Goal: Register for event/course

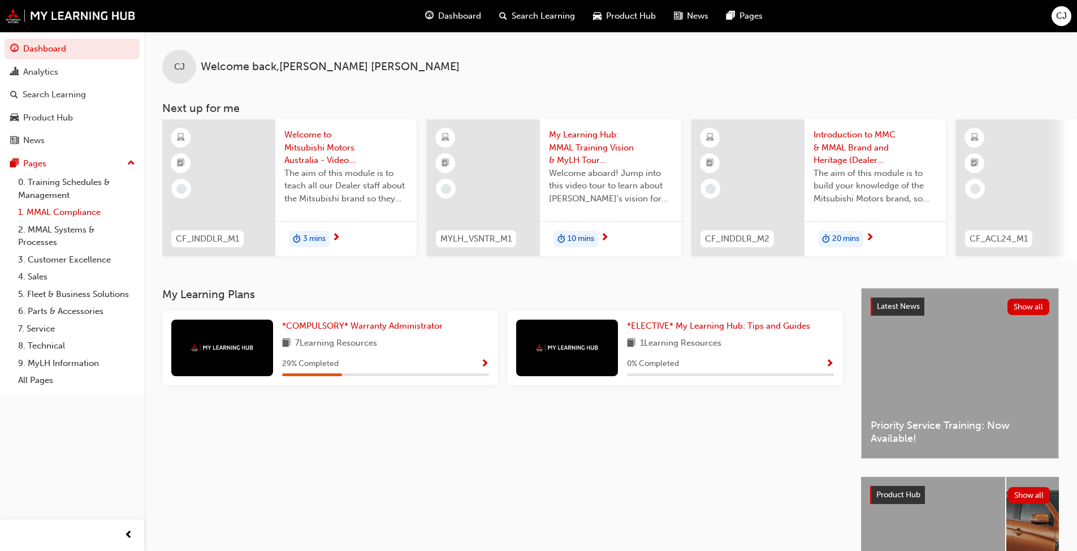
click at [70, 211] on link "1. MMAL Compliance" at bounding box center [77, 212] width 126 height 18
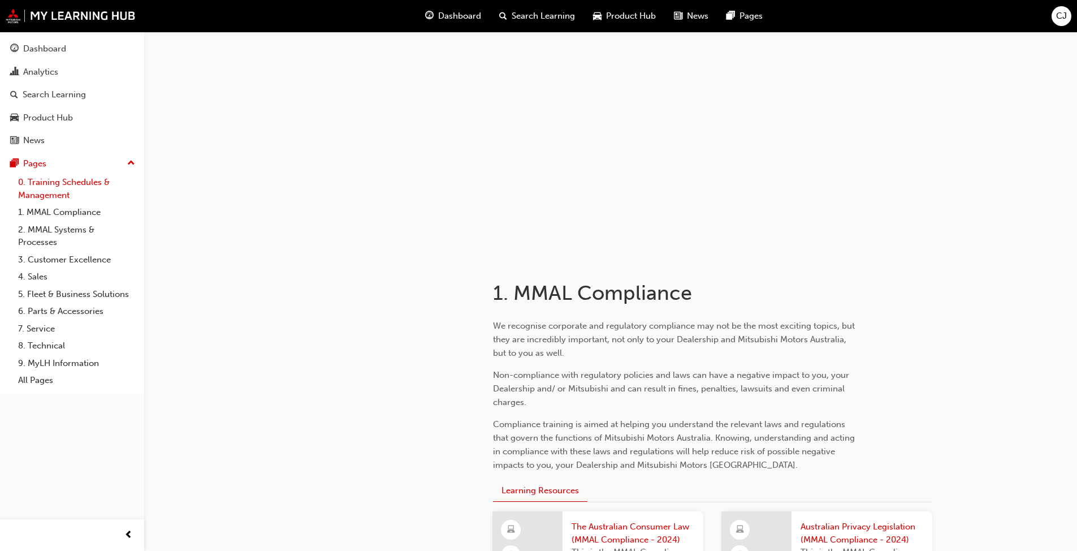
click at [68, 177] on link "0. Training Schedules & Management" at bounding box center [77, 189] width 126 height 30
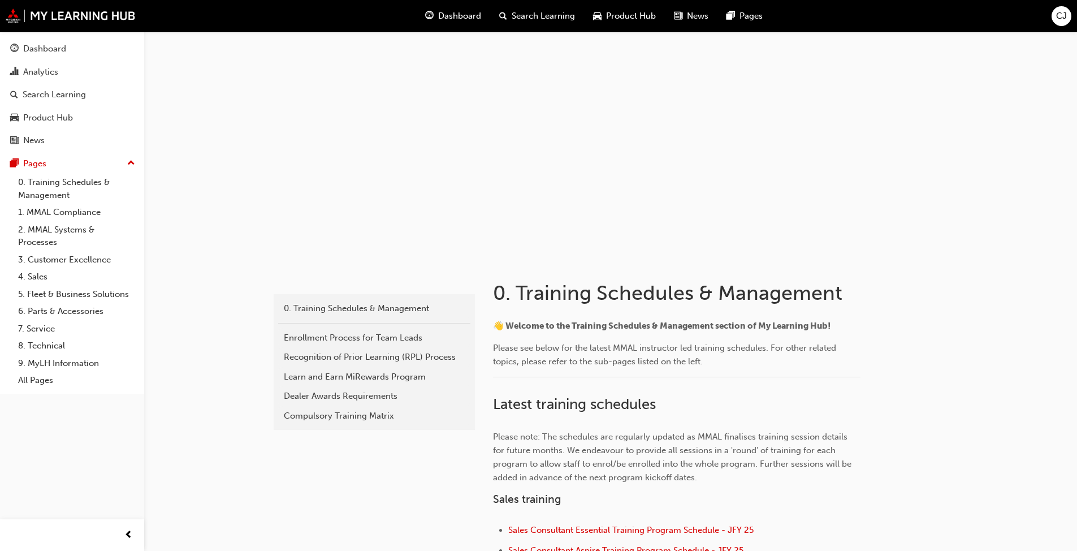
scroll to position [283, 0]
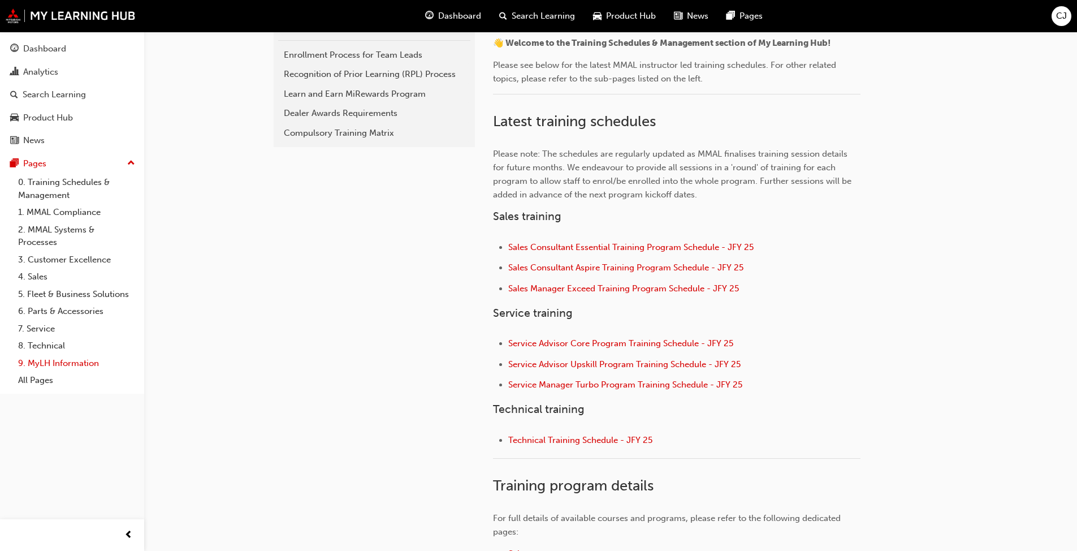
click at [73, 359] on link "9. MyLH Information" at bounding box center [77, 363] width 126 height 18
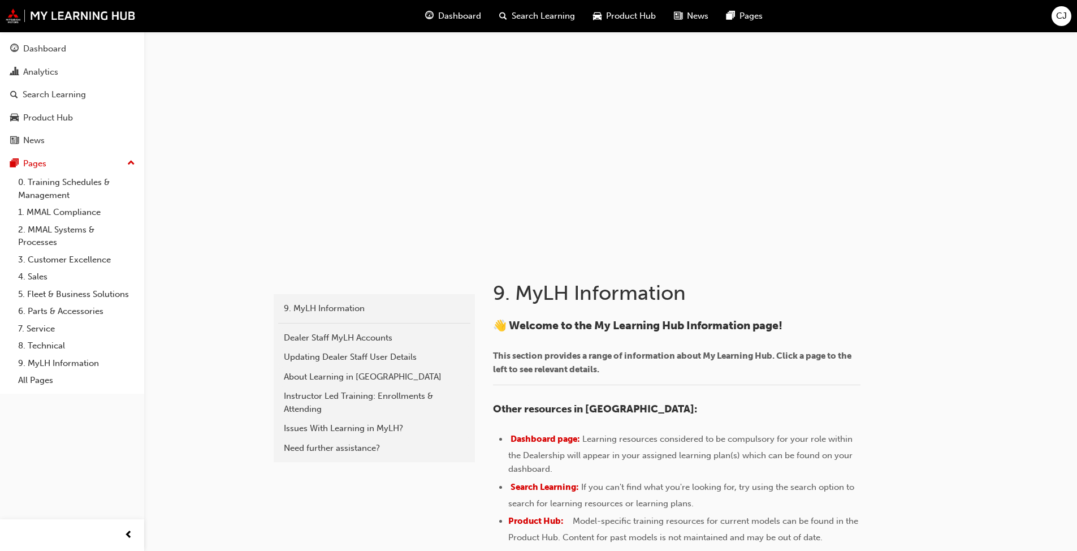
click at [134, 163] on span "up-icon" at bounding box center [131, 163] width 8 height 15
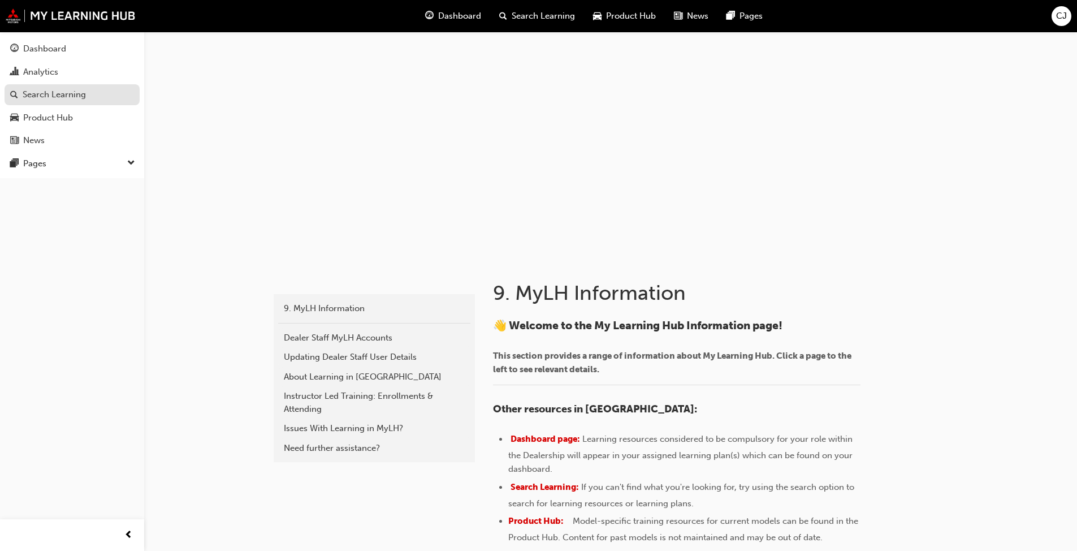
click at [51, 94] on div "Search Learning" at bounding box center [54, 94] width 63 height 13
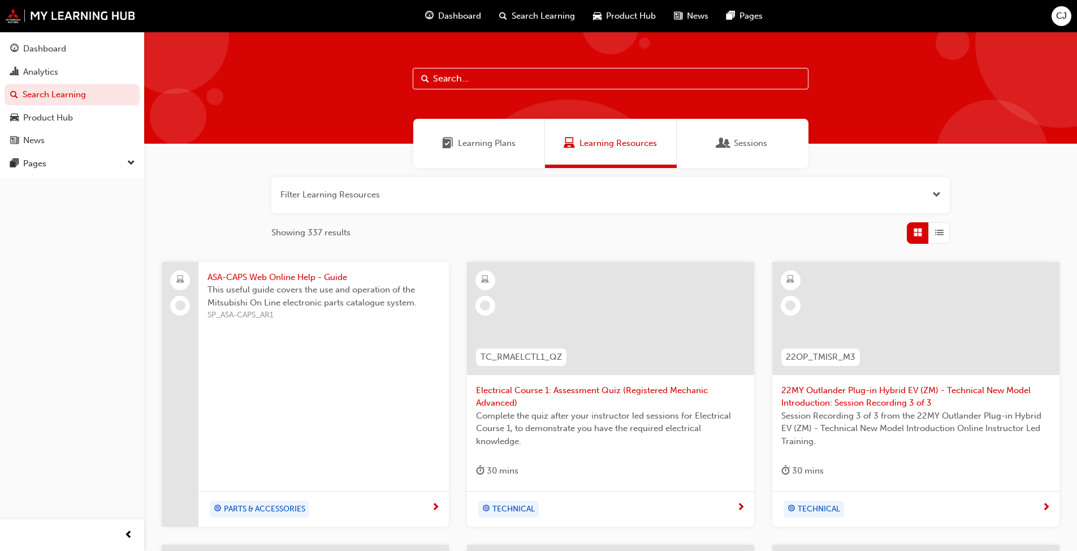
click at [743, 145] on span "Sessions" at bounding box center [750, 143] width 33 height 13
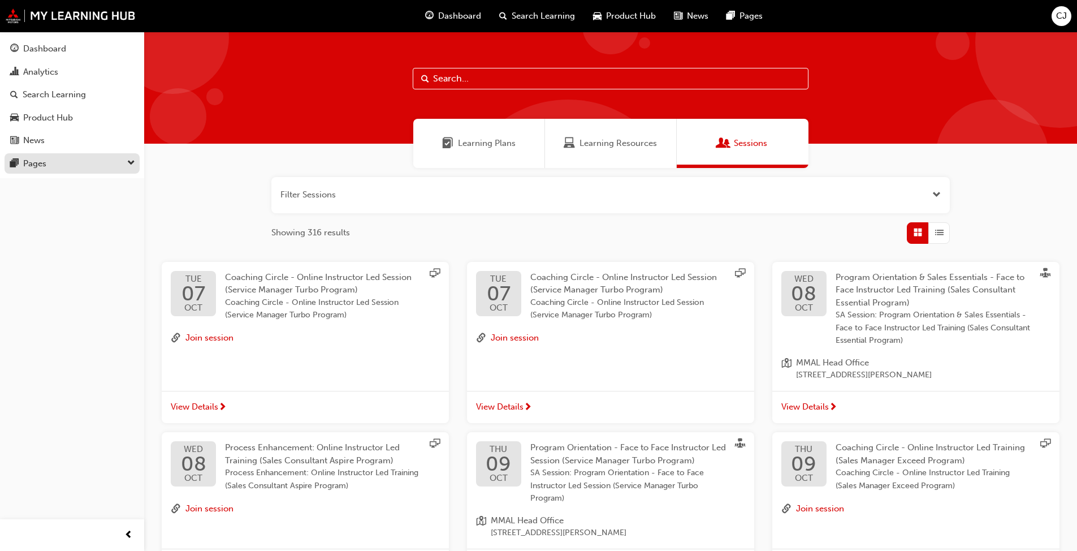
click at [38, 162] on div "Pages" at bounding box center [34, 163] width 23 height 13
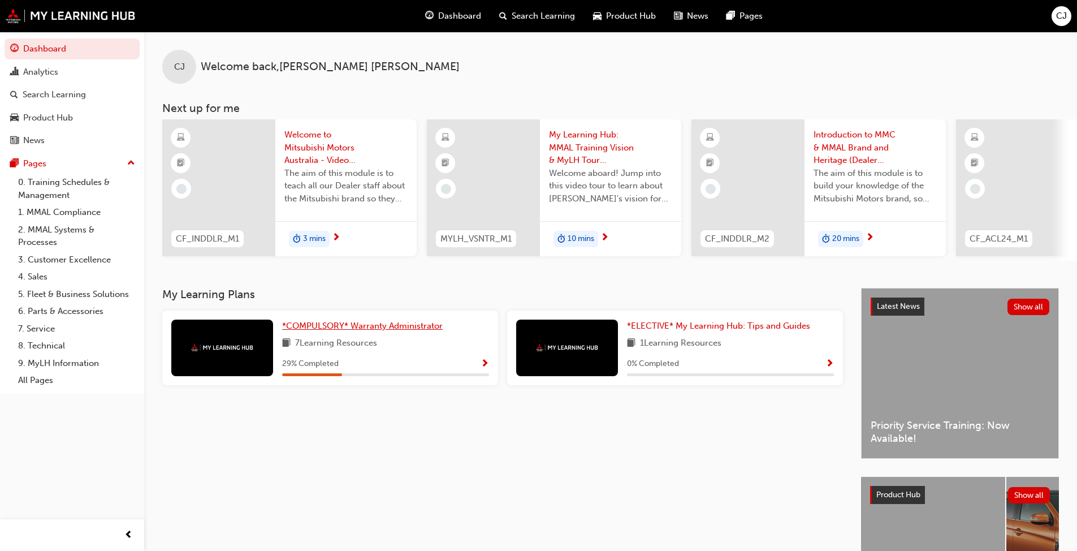
click at [371, 328] on span "*COMPULSORY* Warranty Administrator" at bounding box center [362, 325] width 161 height 10
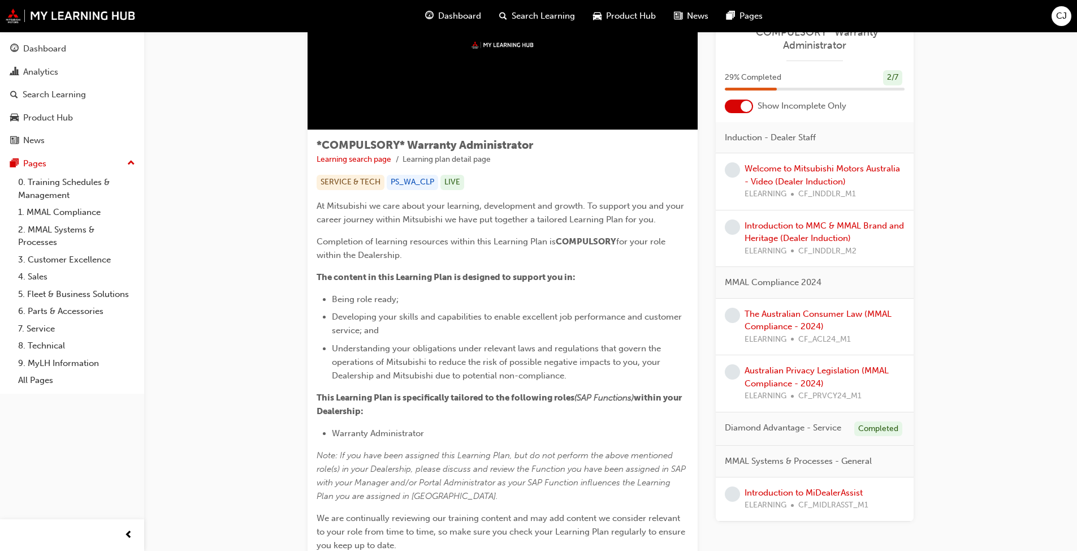
scroll to position [52, 0]
